Goal: Entertainment & Leisure: Consume media (video, audio)

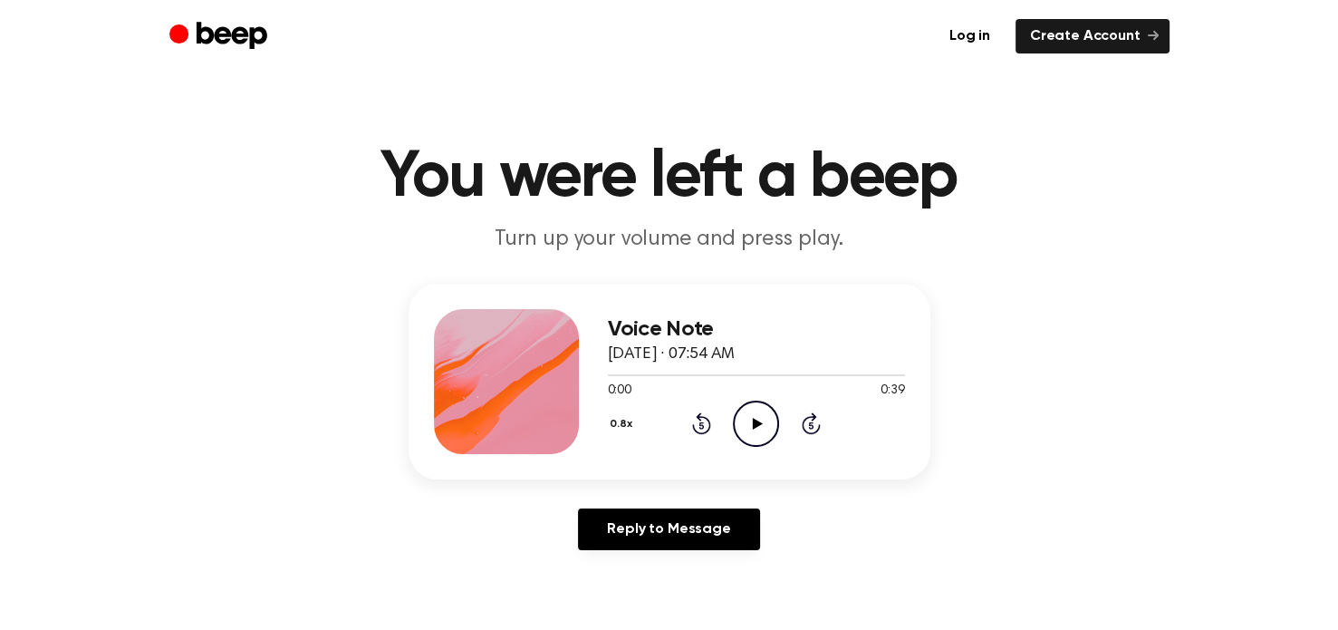
click at [750, 420] on icon "Play Audio" at bounding box center [756, 423] width 46 height 46
drag, startPoint x: 699, startPoint y: 375, endPoint x: 591, endPoint y: 382, distance: 108.0
click at [591, 382] on div "Voice Note [DATE] · 07:54 AM 0:14 0:39 Your browser does not support the [objec…" at bounding box center [670, 382] width 522 height 196
click at [702, 423] on icon "Rewind 5 seconds" at bounding box center [701, 423] width 20 height 24
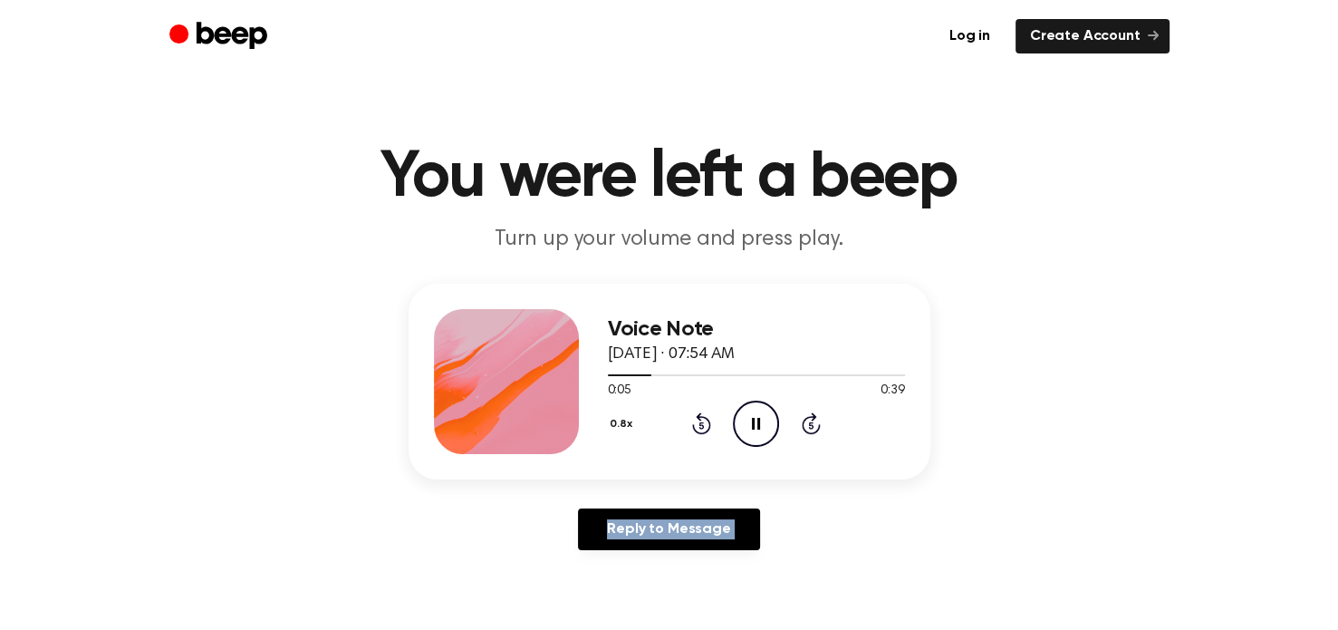
click at [702, 423] on icon "Rewind 5 seconds" at bounding box center [701, 423] width 20 height 24
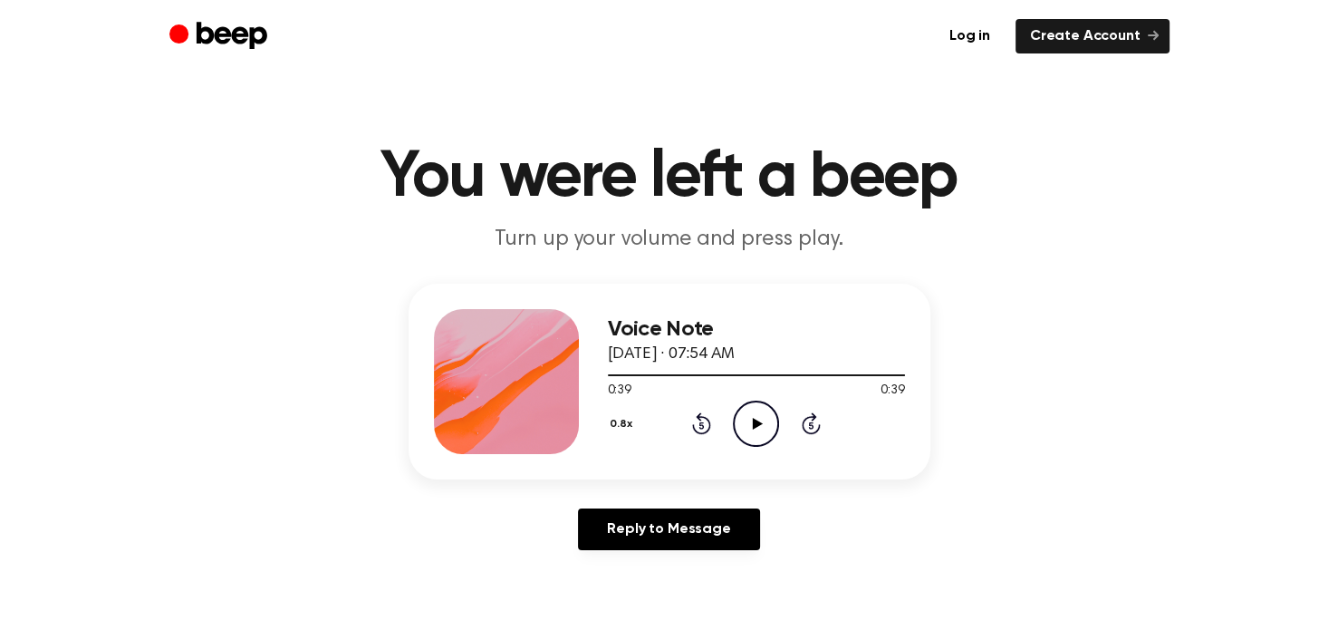
click at [752, 424] on icon "Play Audio" at bounding box center [756, 423] width 46 height 46
click at [756, 425] on icon at bounding box center [758, 424] width 10 height 12
click at [752, 424] on icon "Play Audio" at bounding box center [756, 423] width 46 height 46
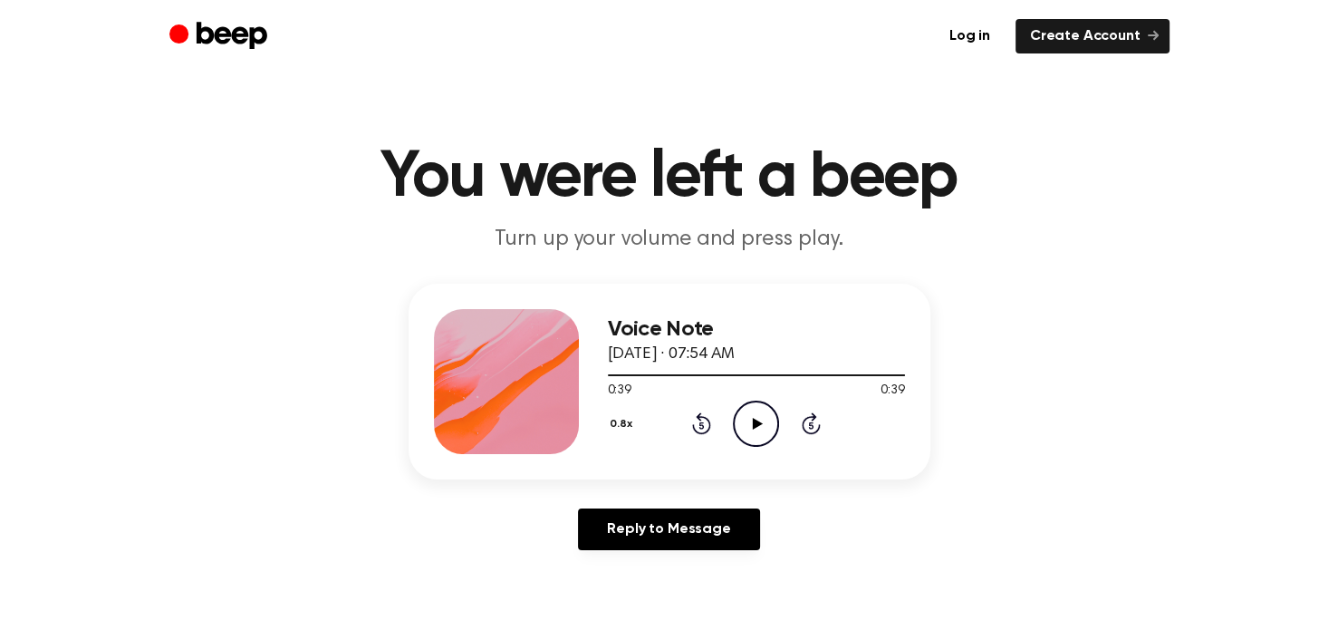
click at [752, 424] on icon "Play Audio" at bounding box center [756, 423] width 46 height 46
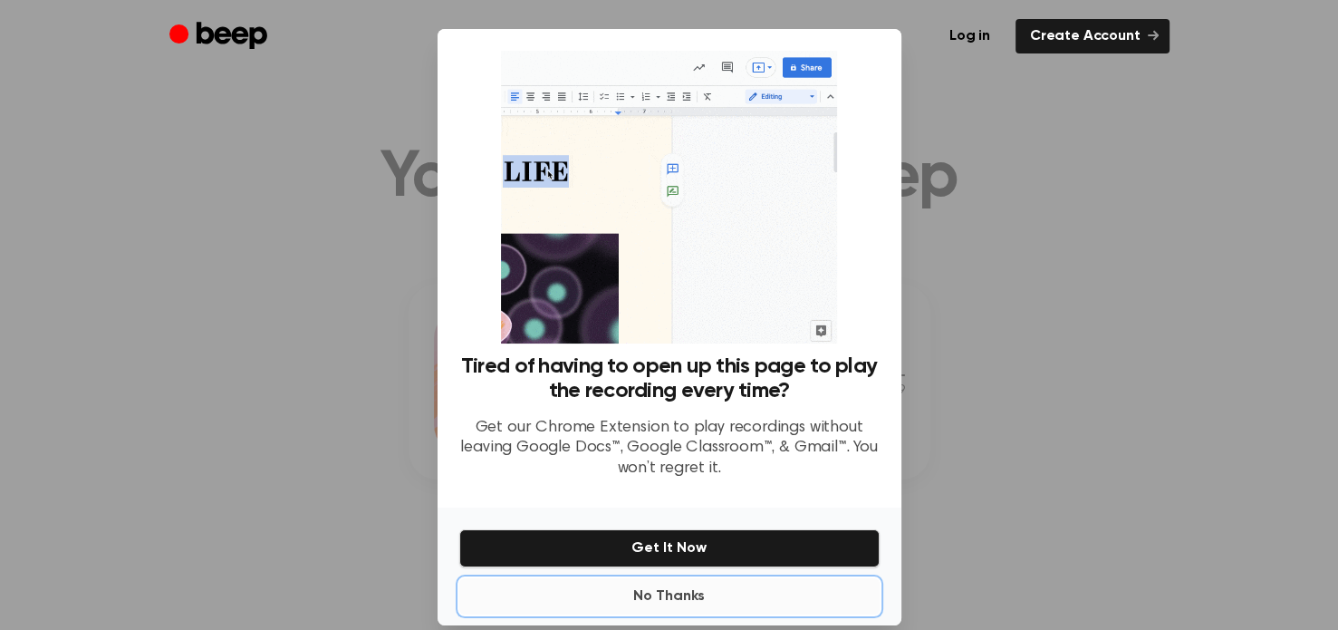
click at [686, 591] on button "No Thanks" at bounding box center [669, 596] width 420 height 36
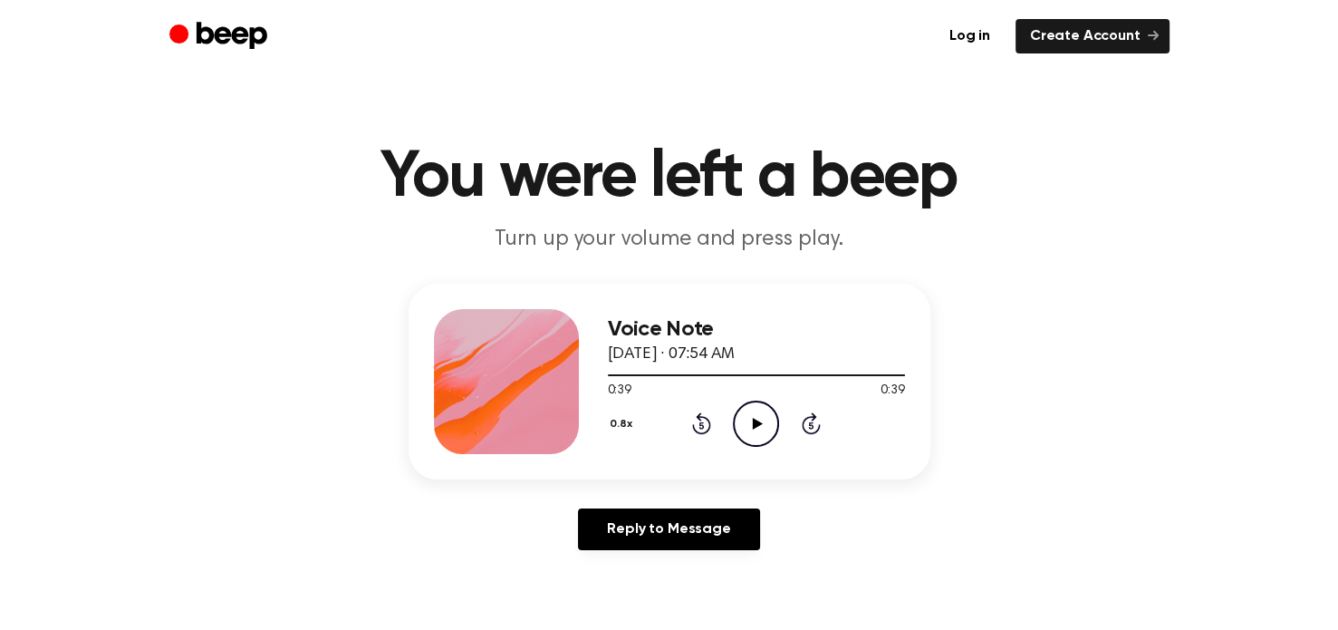
click at [757, 421] on icon at bounding box center [758, 424] width 10 height 12
click at [757, 422] on icon at bounding box center [758, 424] width 10 height 12
click at [763, 428] on icon "Pause Audio" at bounding box center [756, 423] width 46 height 46
click at [701, 424] on icon at bounding box center [701, 425] width 5 height 7
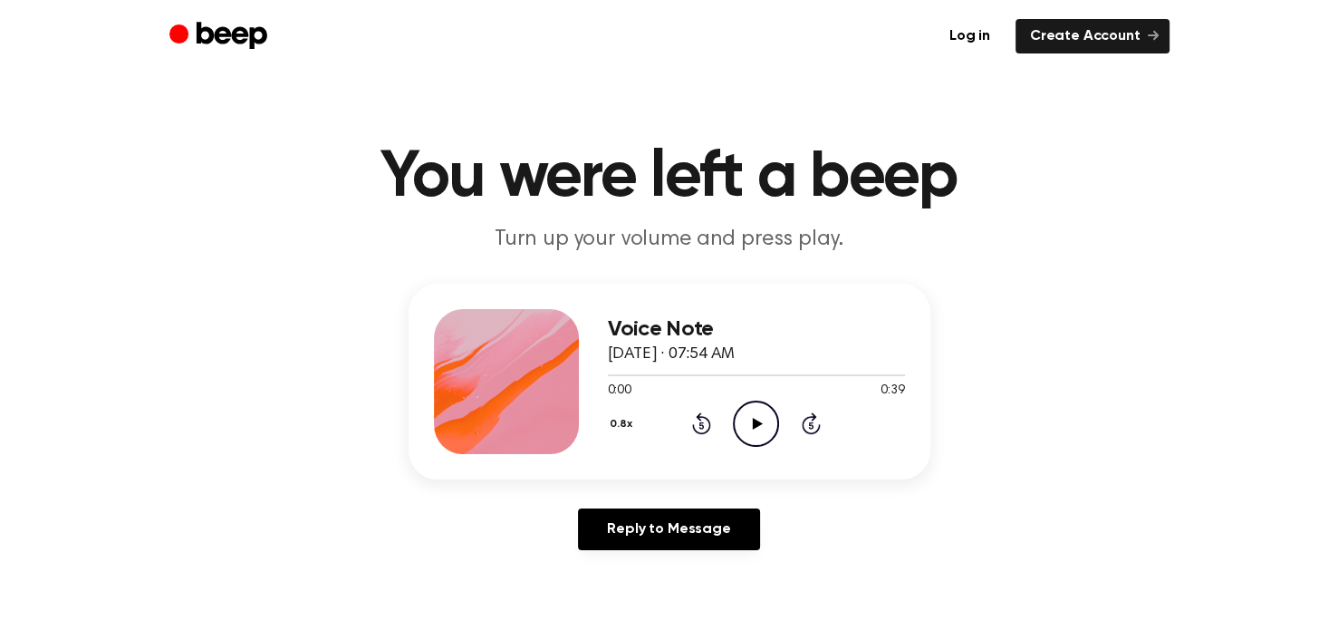
click at [758, 435] on icon "Play Audio" at bounding box center [756, 423] width 46 height 46
click at [764, 424] on icon "Pause Audio" at bounding box center [756, 423] width 46 height 46
click at [701, 424] on icon at bounding box center [701, 425] width 5 height 7
click at [760, 420] on icon "Play Audio" at bounding box center [756, 423] width 46 height 46
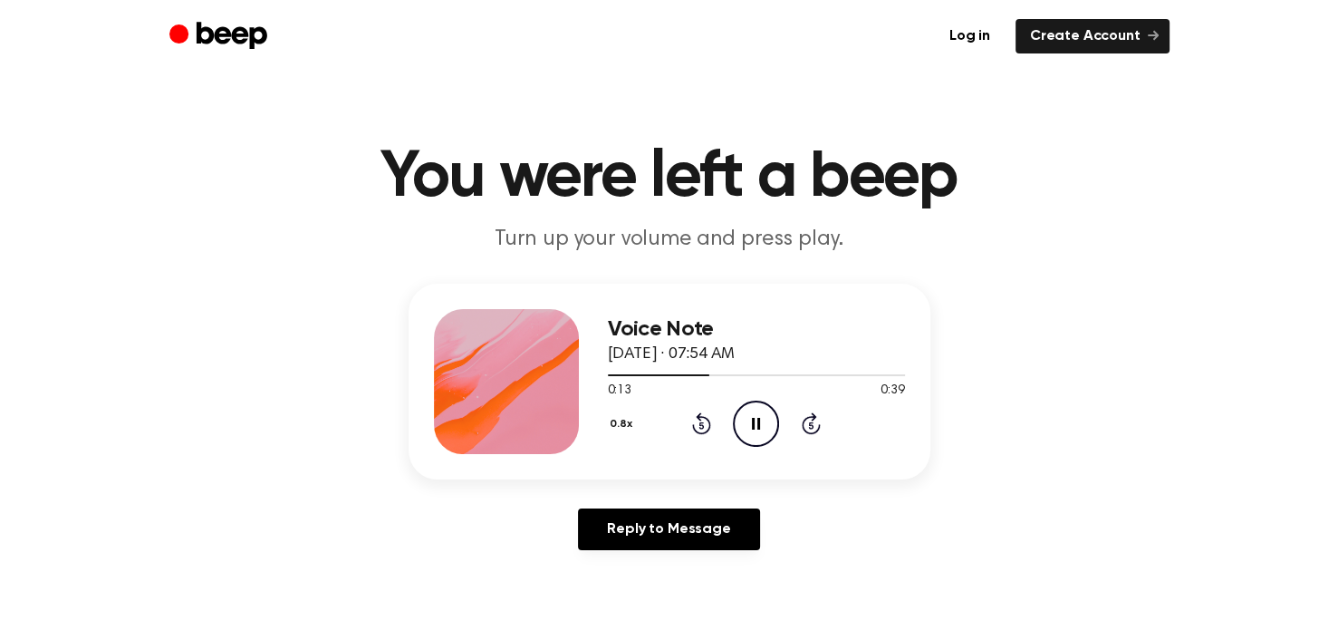
click at [755, 422] on icon "Pause Audio" at bounding box center [756, 423] width 46 height 46
click at [543, 174] on h1 "You were left a beep" at bounding box center [670, 177] width 928 height 65
click at [701, 424] on icon at bounding box center [701, 425] width 5 height 7
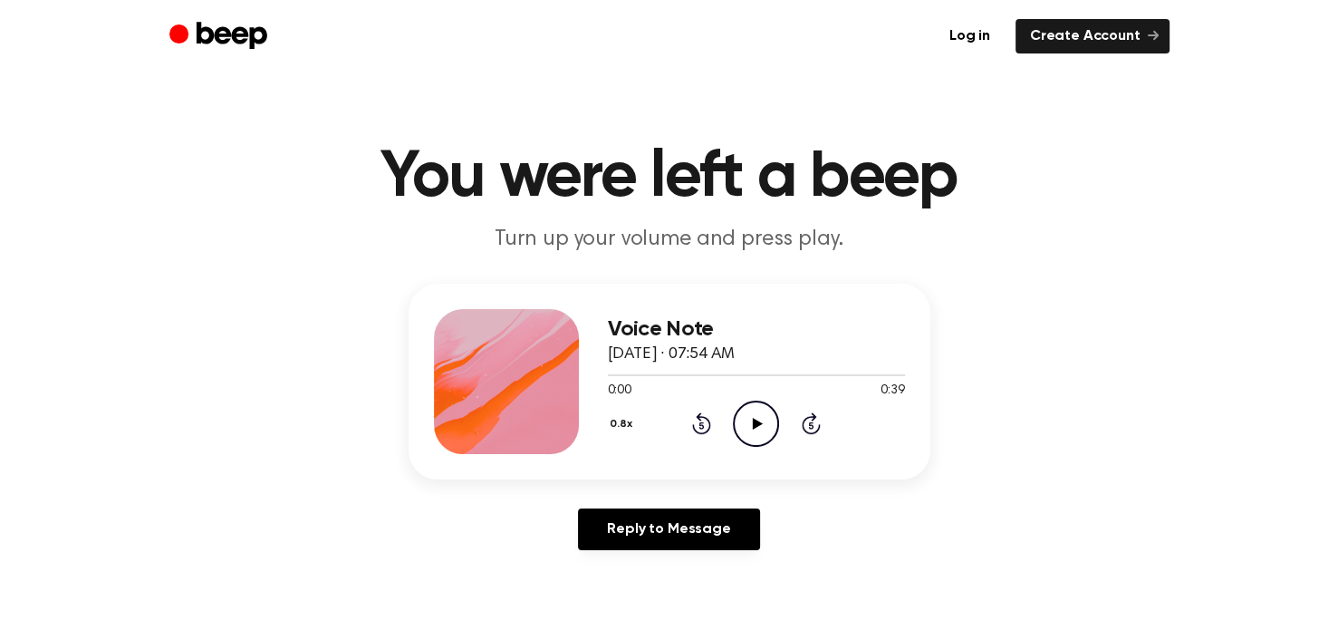
click at [753, 418] on icon at bounding box center [758, 424] width 10 height 12
click at [763, 407] on icon "Pause Audio" at bounding box center [756, 423] width 46 height 46
click at [695, 419] on icon "Rewind 5 seconds" at bounding box center [701, 423] width 20 height 24
click at [756, 419] on icon at bounding box center [758, 424] width 10 height 12
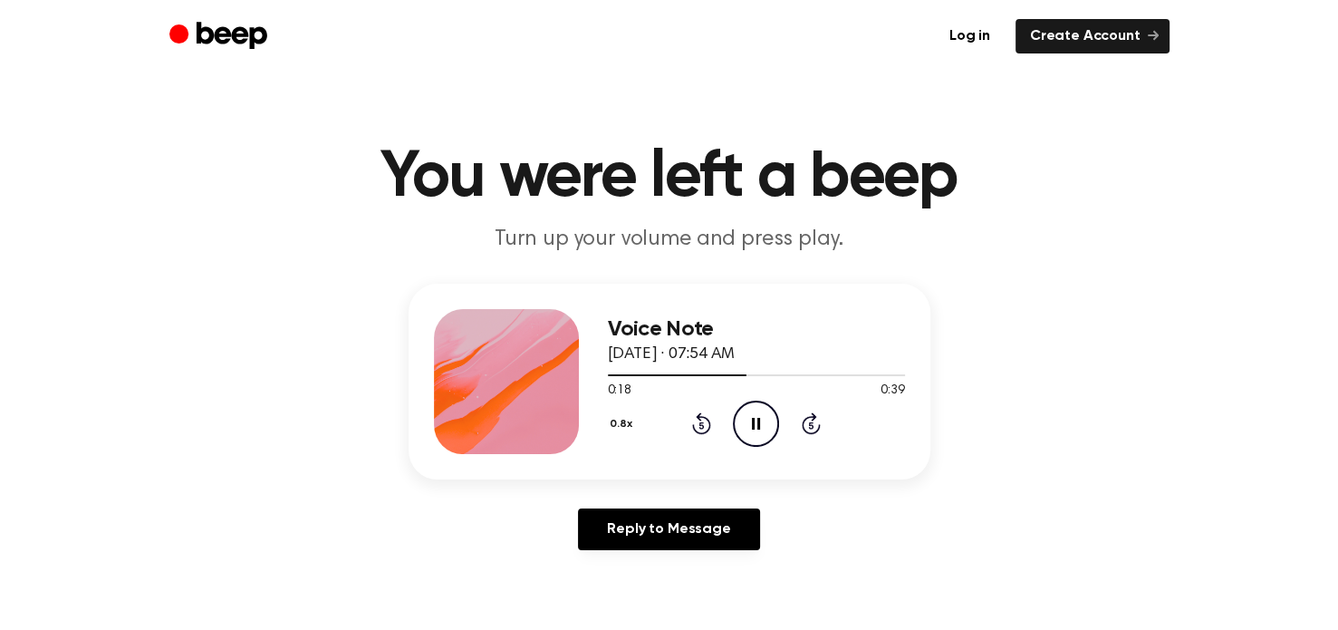
click at [701, 424] on icon at bounding box center [701, 425] width 5 height 7
click at [710, 422] on icon at bounding box center [701, 423] width 19 height 22
click at [700, 424] on icon at bounding box center [701, 425] width 5 height 7
click at [762, 425] on icon "Pause Audio" at bounding box center [756, 423] width 46 height 46
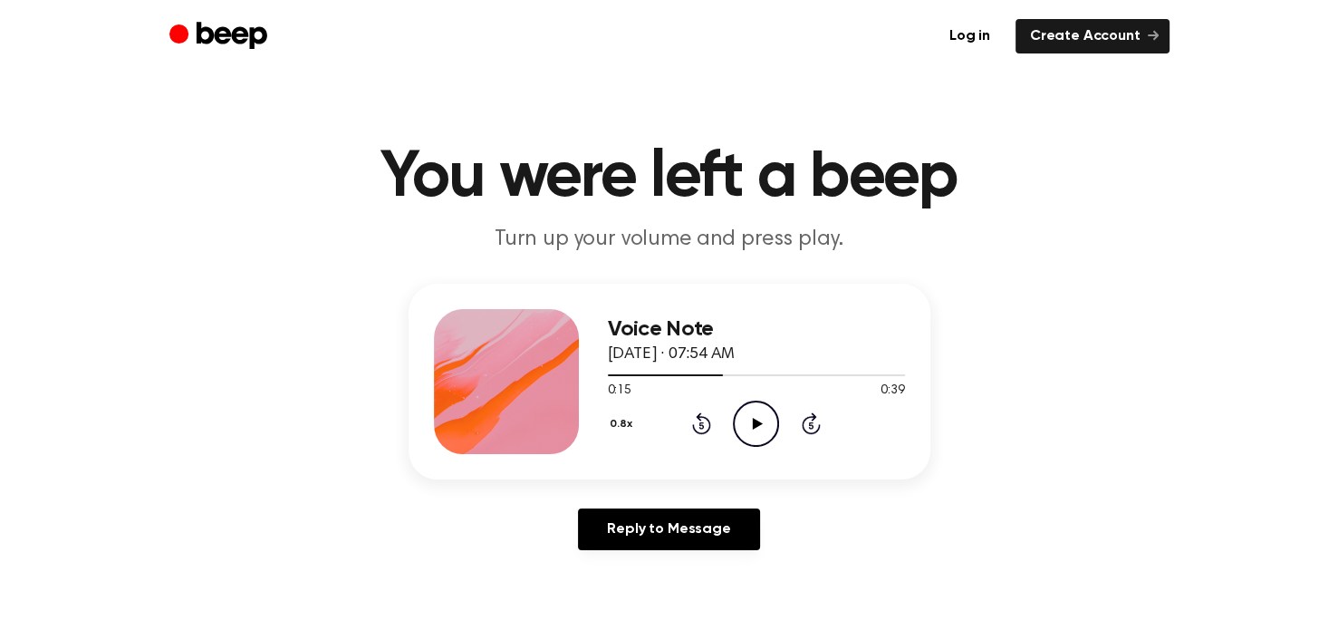
click at [703, 416] on icon at bounding box center [701, 423] width 19 height 22
click at [745, 417] on icon "Play Audio" at bounding box center [756, 423] width 46 height 46
click at [745, 417] on icon "Pause Audio" at bounding box center [756, 423] width 46 height 46
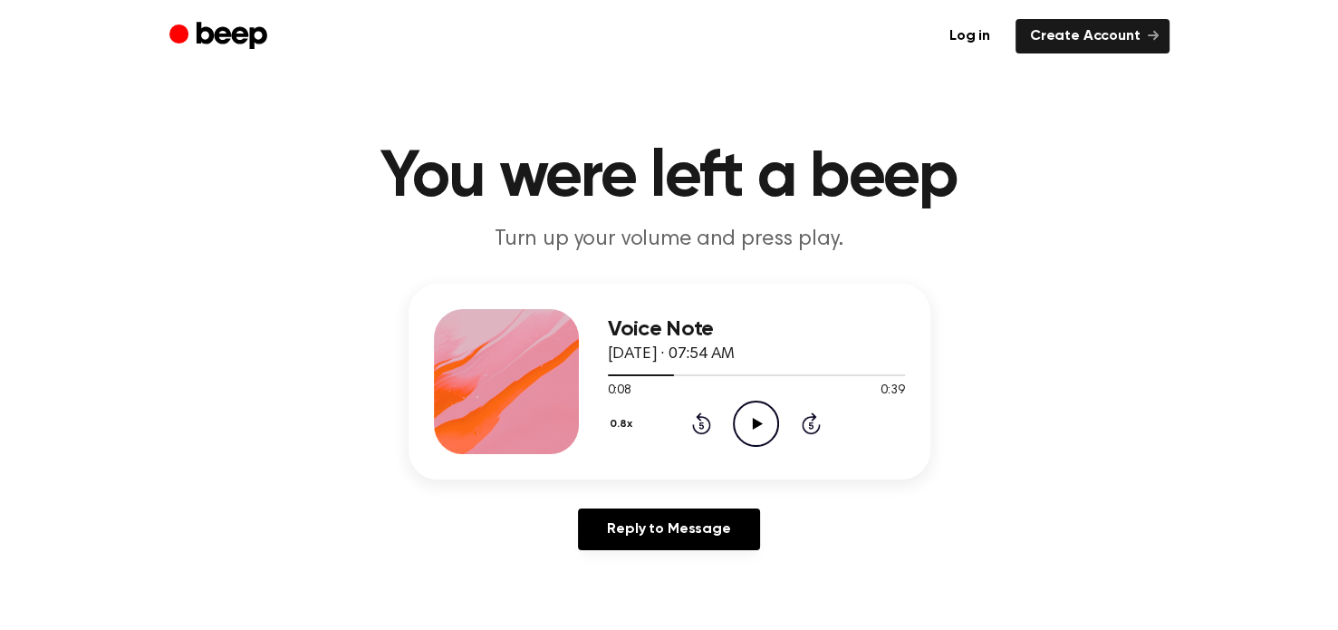
click at [762, 425] on icon "Play Audio" at bounding box center [756, 423] width 46 height 46
click at [762, 425] on icon "Pause Audio" at bounding box center [756, 423] width 46 height 46
click at [705, 413] on icon "Rewind 5 seconds" at bounding box center [701, 423] width 20 height 24
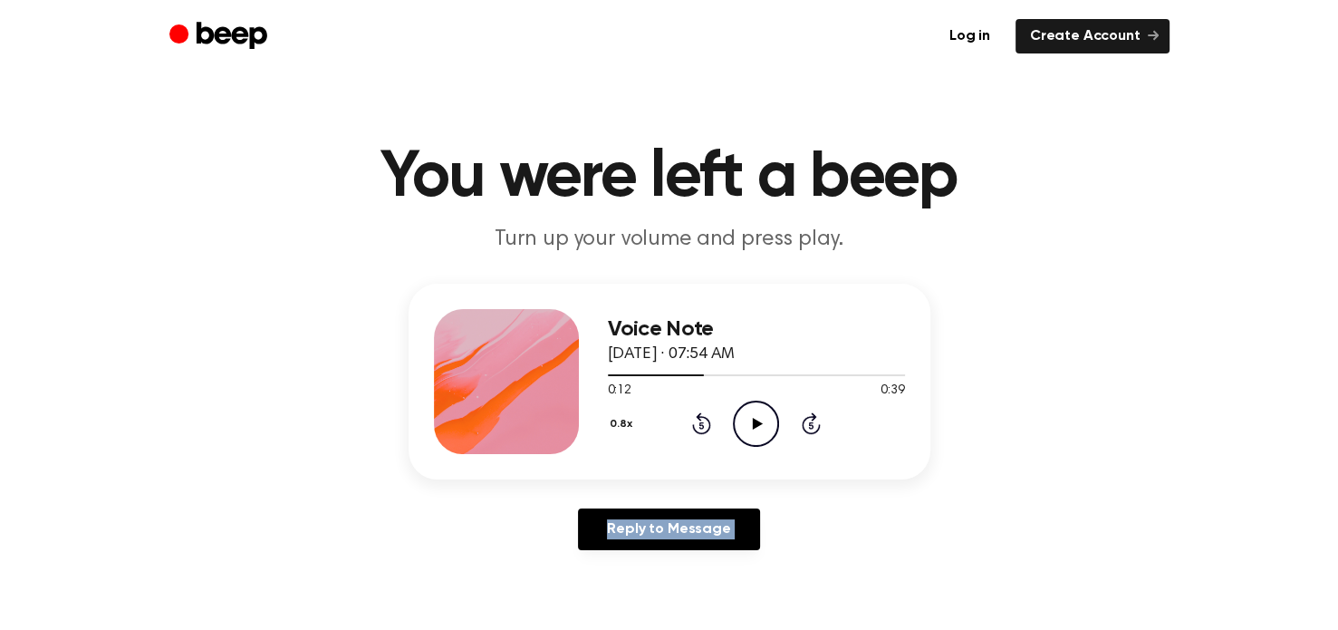
click at [705, 413] on icon "Rewind 5 seconds" at bounding box center [701, 423] width 20 height 24
click at [755, 418] on icon at bounding box center [758, 424] width 10 height 12
click at [755, 418] on icon "Pause Audio" at bounding box center [756, 423] width 46 height 46
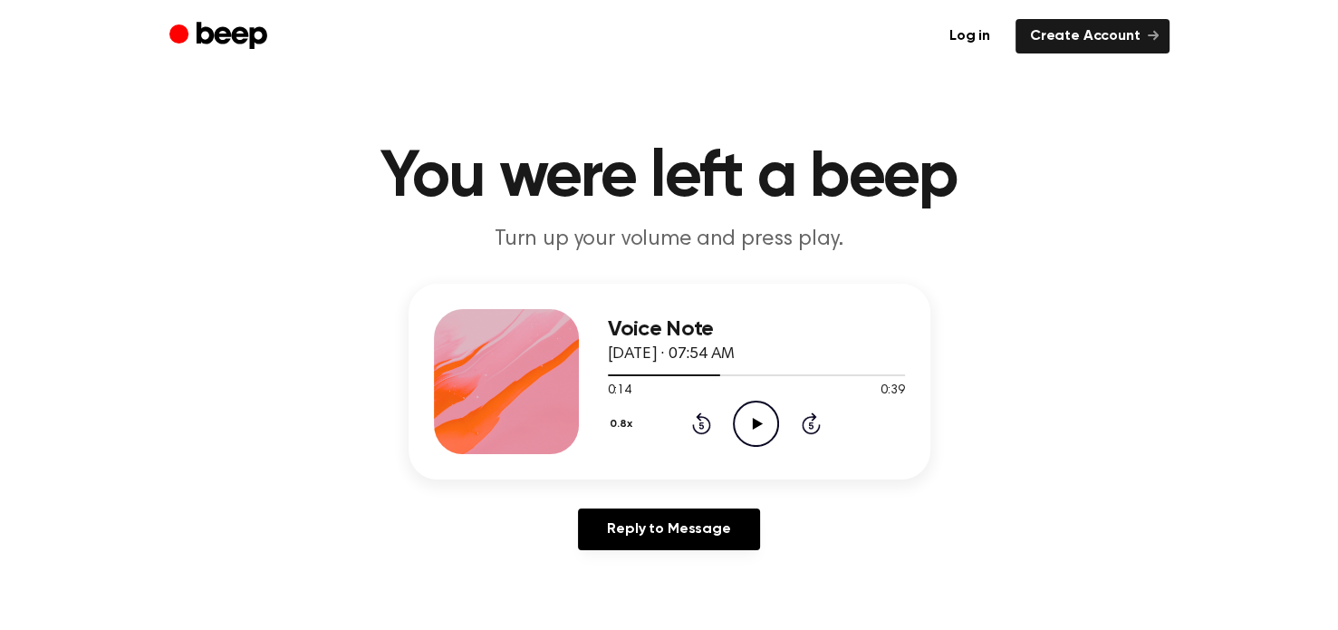
click at [762, 425] on icon "Play Audio" at bounding box center [756, 423] width 46 height 46
click at [762, 425] on icon "Pause Audio" at bounding box center [756, 423] width 46 height 46
click at [755, 418] on icon at bounding box center [758, 424] width 10 height 12
click at [735, 439] on icon "Pause Audio" at bounding box center [756, 423] width 46 height 46
click at [699, 420] on icon at bounding box center [701, 423] width 19 height 22
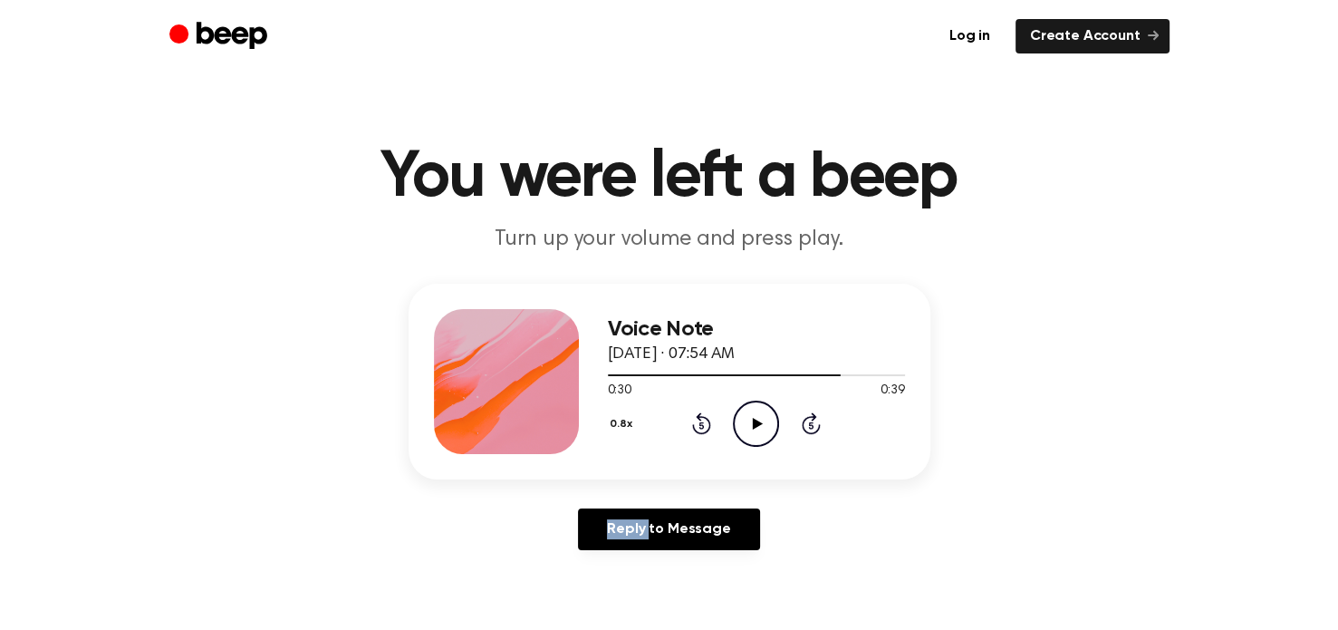
click at [699, 420] on icon at bounding box center [701, 423] width 19 height 22
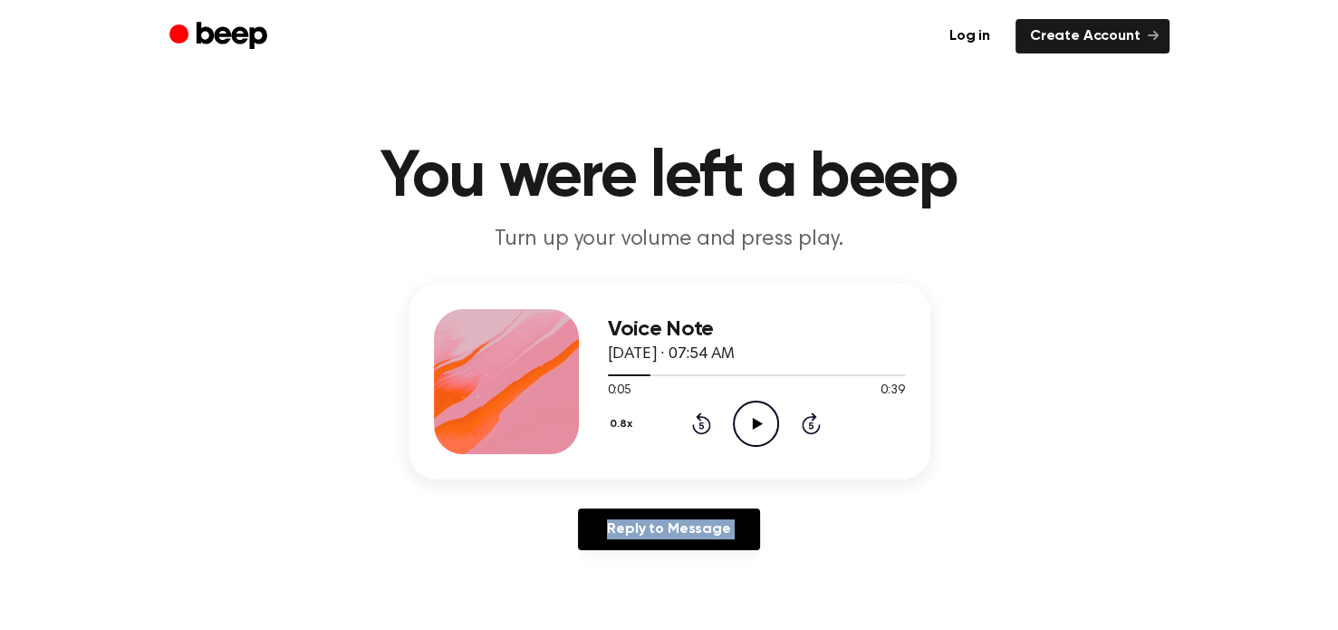
click at [699, 420] on icon at bounding box center [701, 423] width 19 height 22
click at [746, 419] on icon "Play Audio" at bounding box center [756, 423] width 46 height 46
click at [755, 408] on icon "Pause Audio" at bounding box center [756, 423] width 46 height 46
click at [754, 421] on icon at bounding box center [758, 424] width 10 height 12
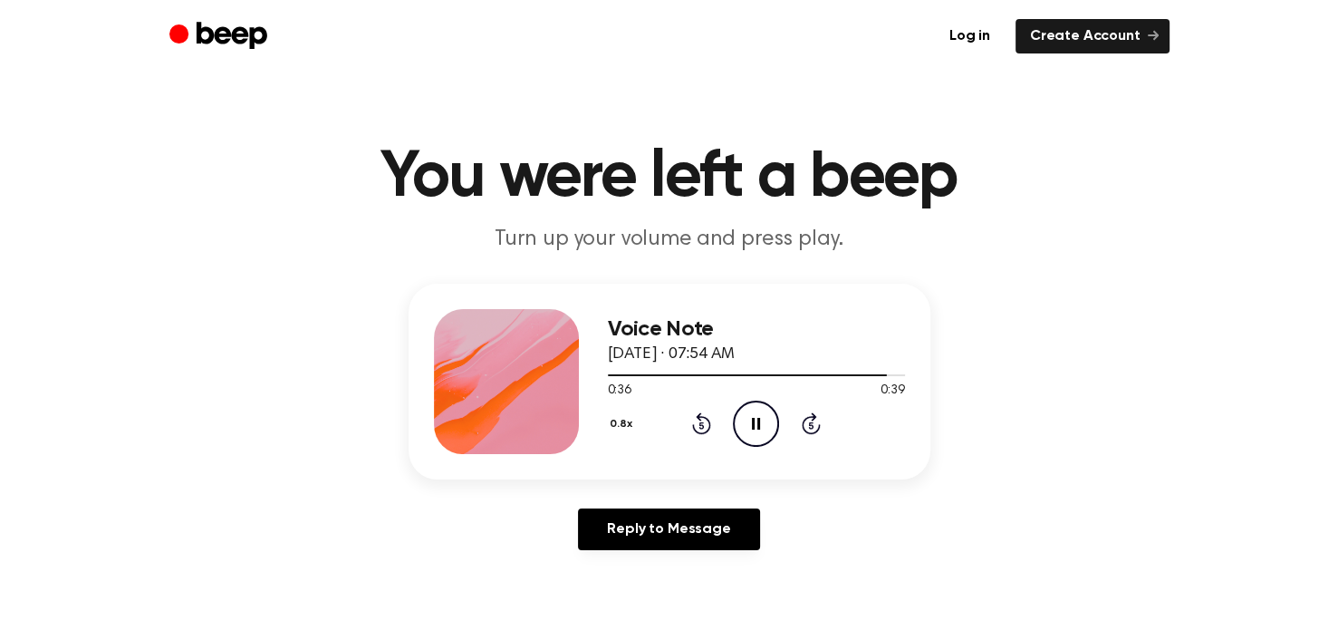
click at [708, 427] on icon at bounding box center [701, 423] width 19 height 22
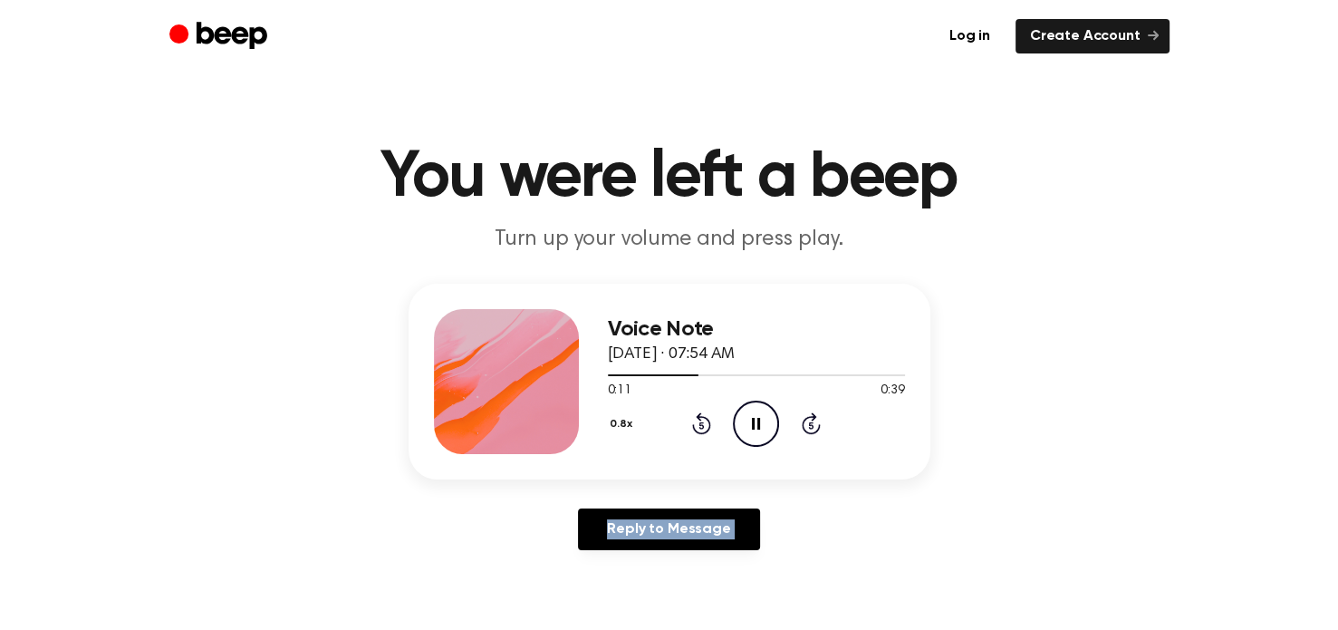
click at [708, 427] on icon at bounding box center [701, 423] width 19 height 22
click at [757, 419] on icon "Play Audio" at bounding box center [756, 423] width 46 height 46
